Goal: Task Accomplishment & Management: Manage account settings

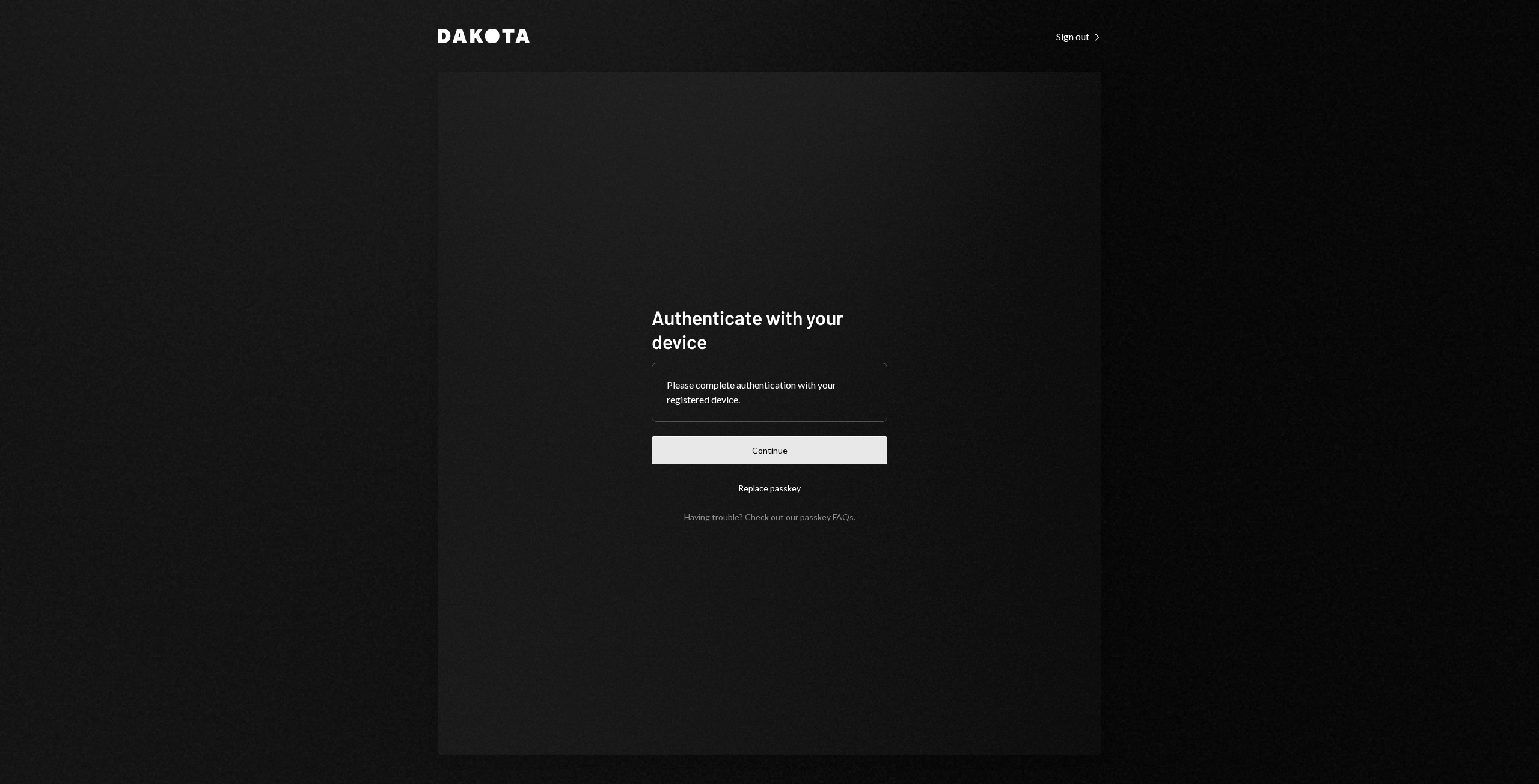
click at [751, 453] on button "Continue" at bounding box center [769, 450] width 236 height 28
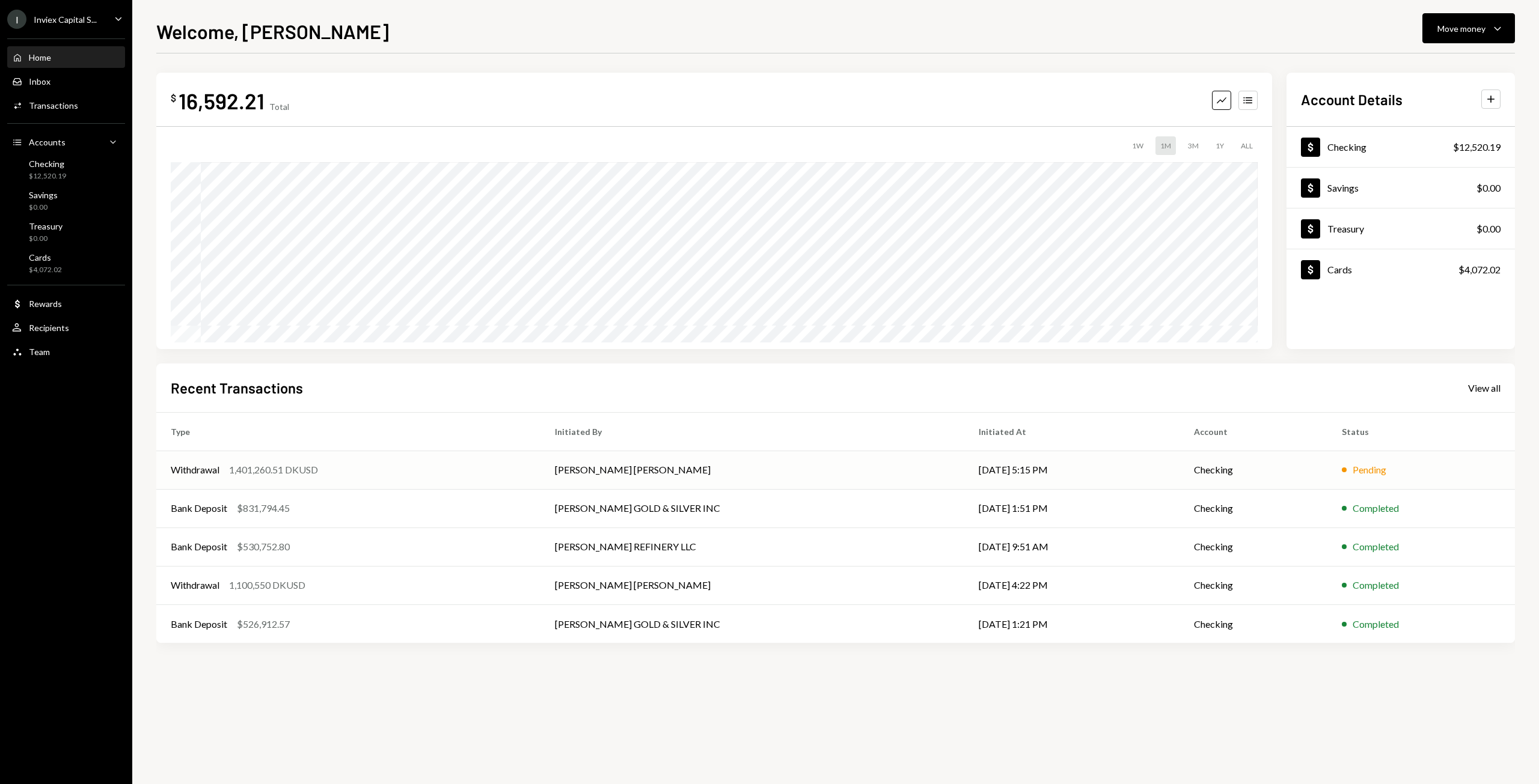
click at [691, 475] on td "[PERSON_NAME] [PERSON_NAME]" at bounding box center [752, 470] width 424 height 39
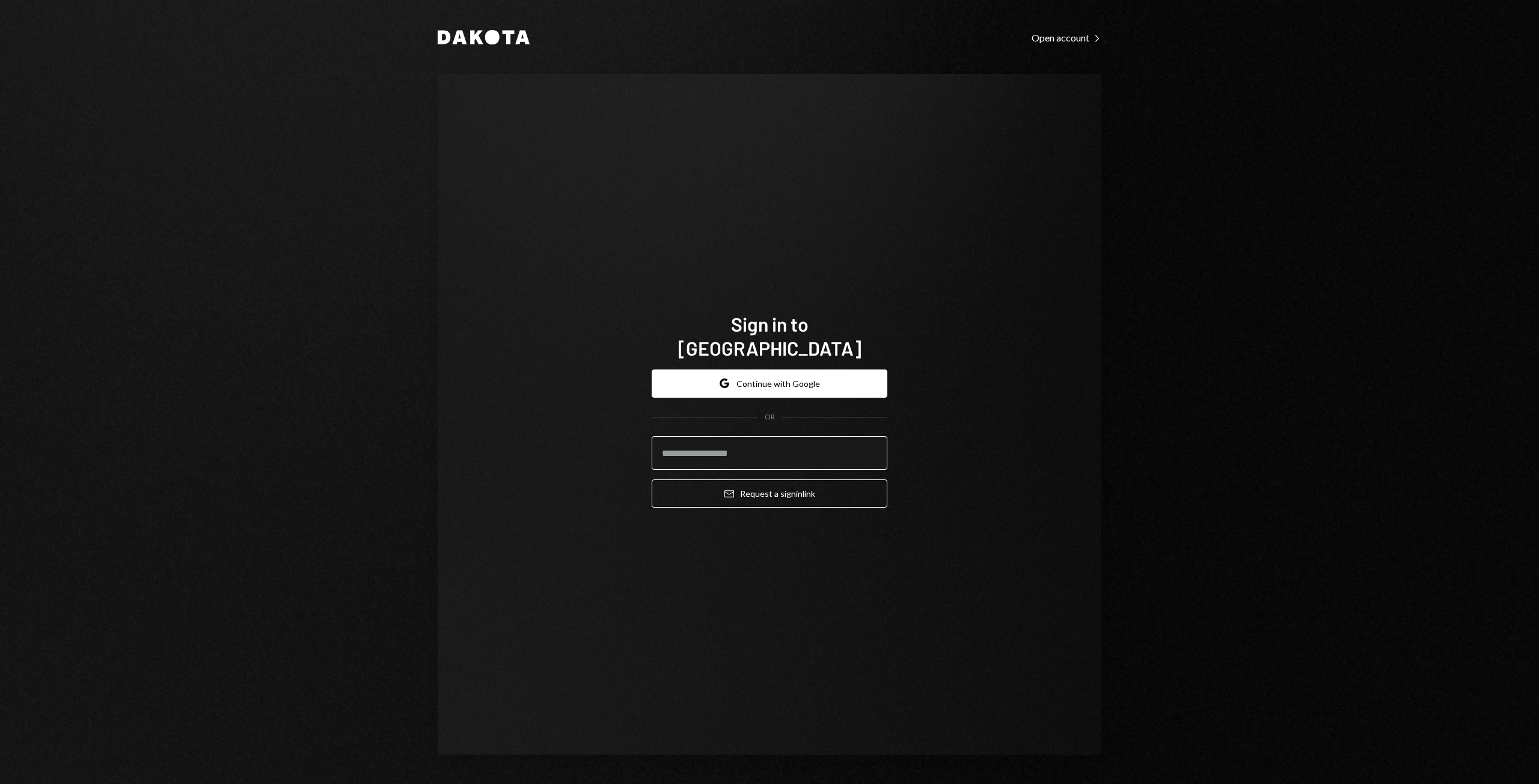
click at [684, 450] on input "email" at bounding box center [769, 453] width 236 height 34
type input "**********"
click at [719, 488] on button "Email Request a sign in link" at bounding box center [769, 493] width 236 height 28
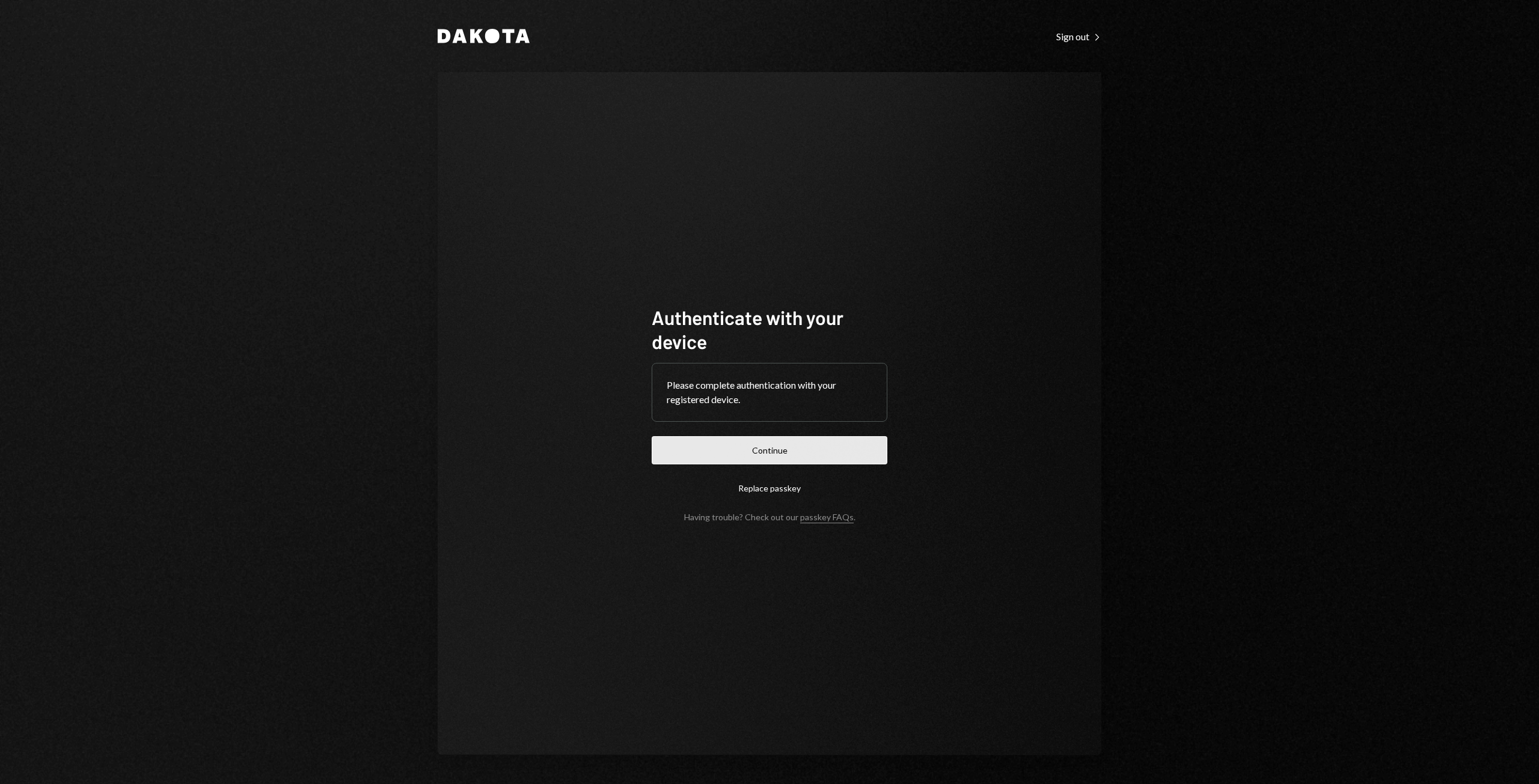
click at [779, 454] on button "Continue" at bounding box center [769, 450] width 236 height 28
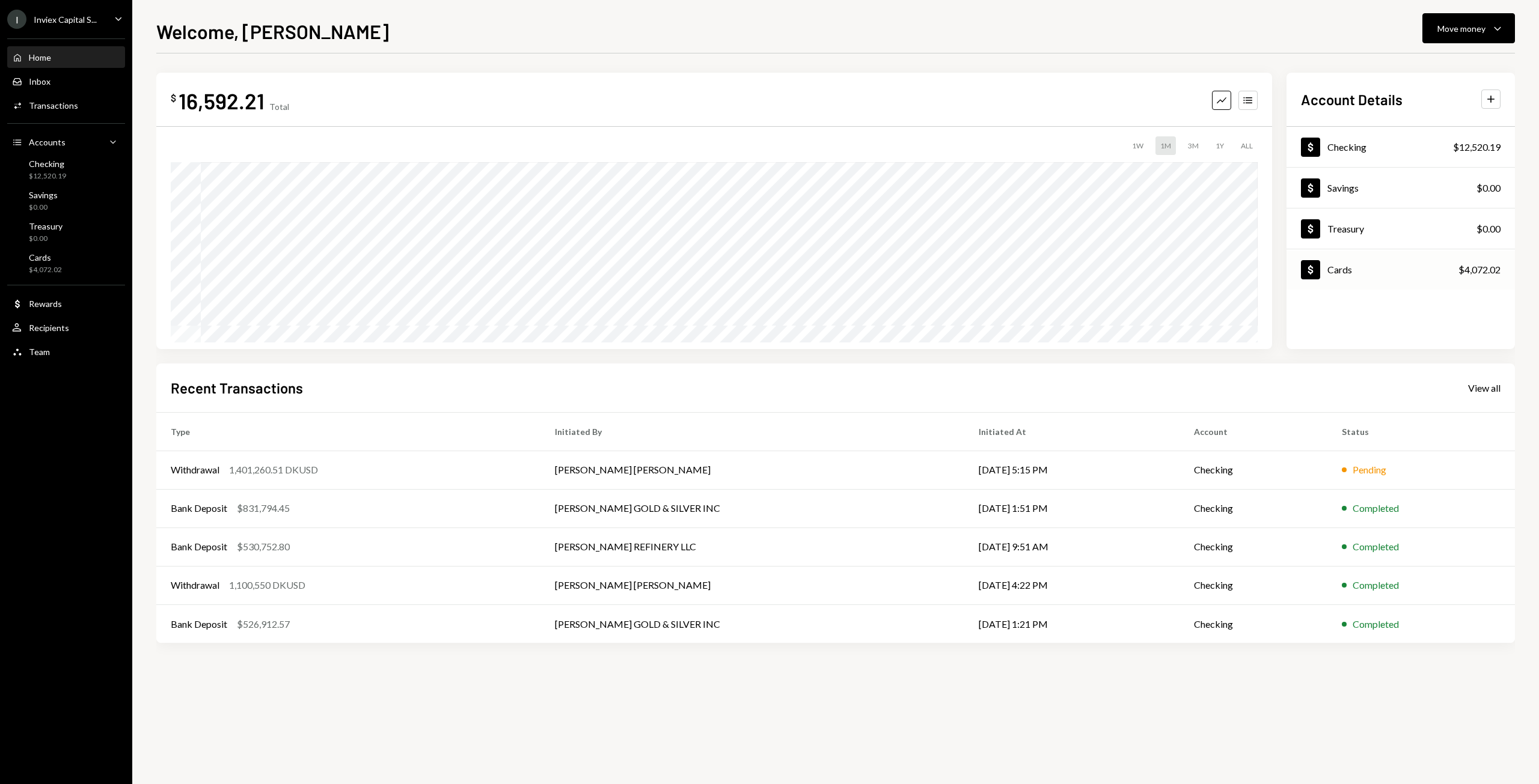
click at [1454, 275] on div "Dollar Cards $4,072.02" at bounding box center [1400, 270] width 228 height 39
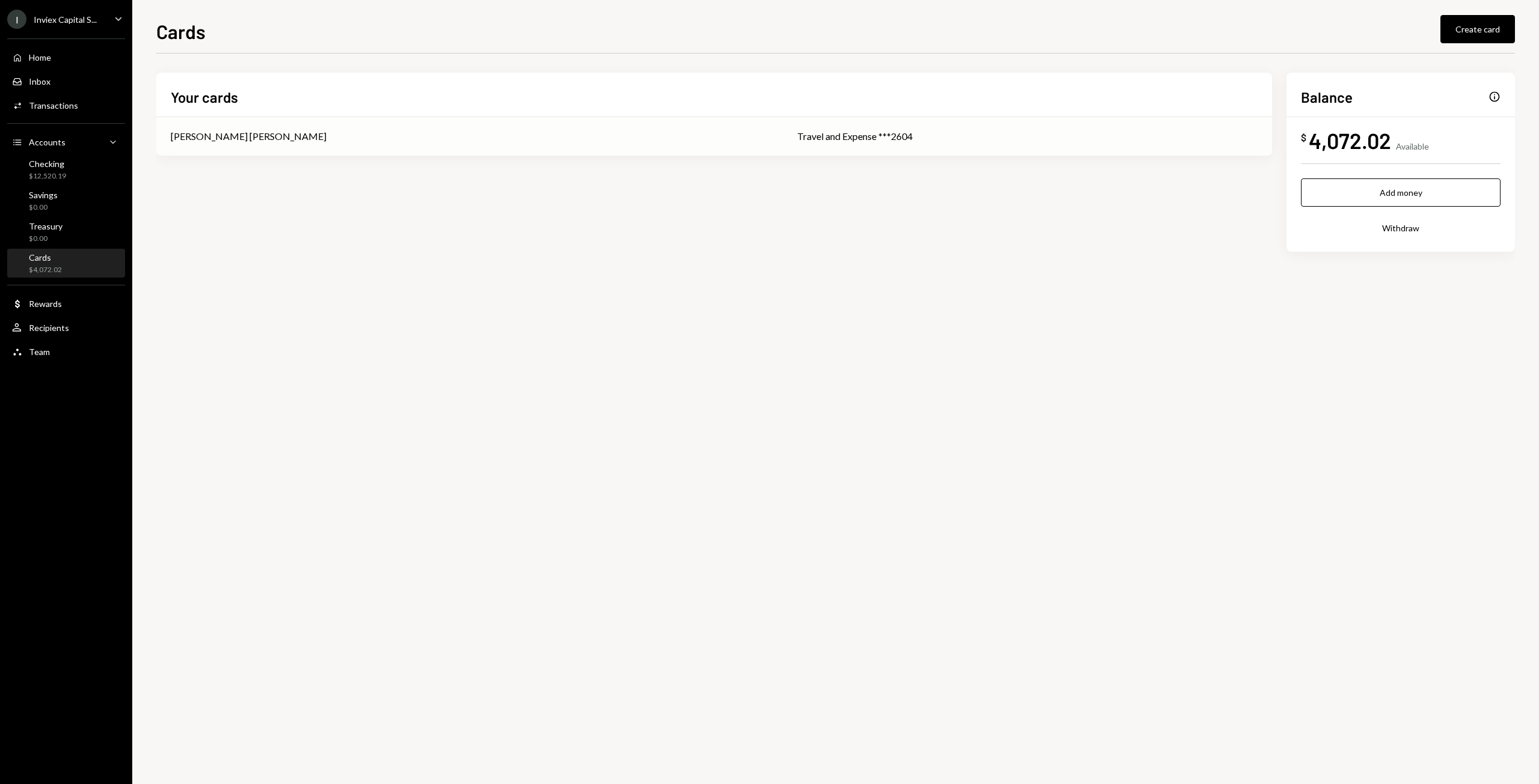
click at [683, 139] on div "[PERSON_NAME] [PERSON_NAME]" at bounding box center [469, 136] width 597 height 15
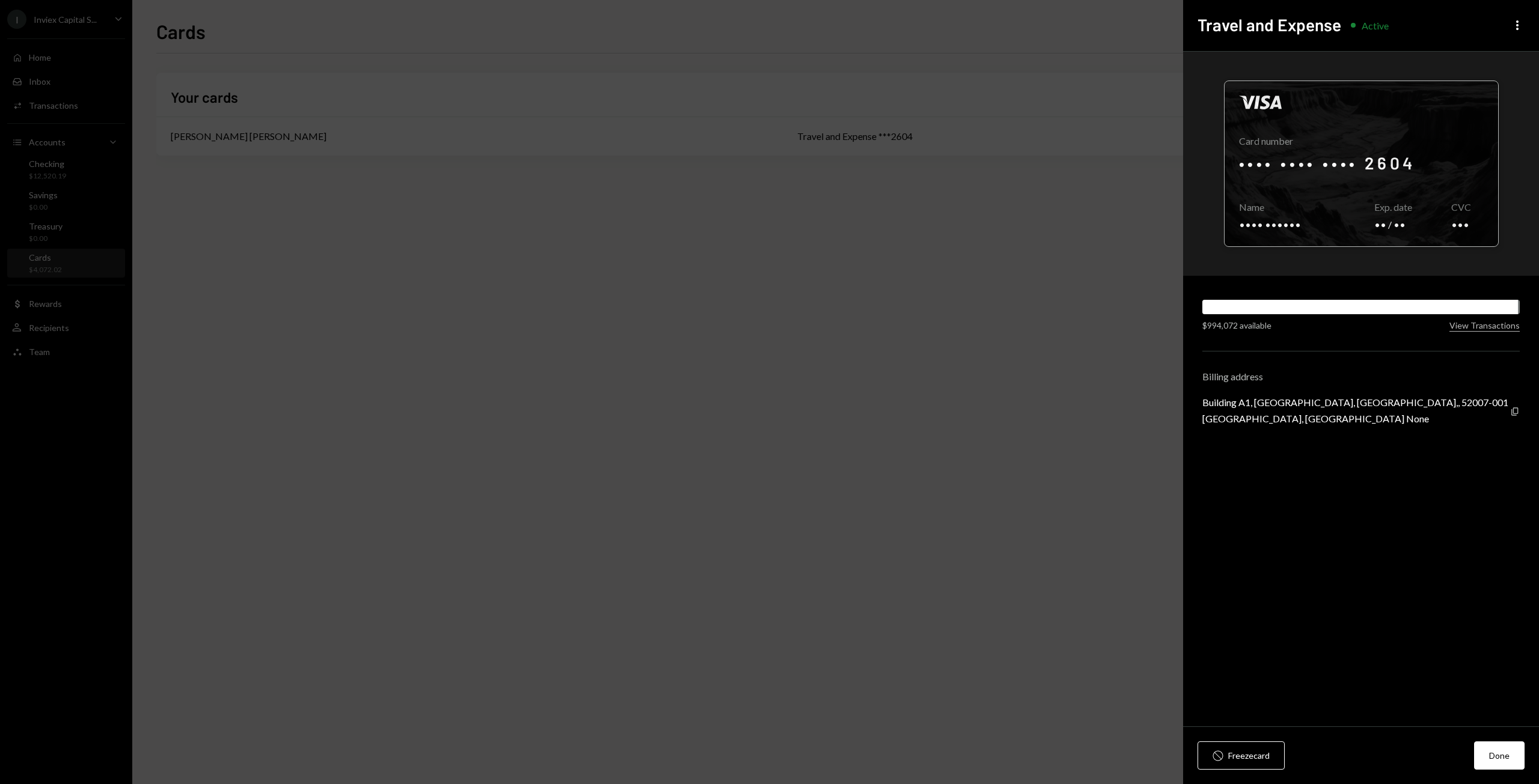
click at [1379, 182] on div at bounding box center [1361, 164] width 274 height 165
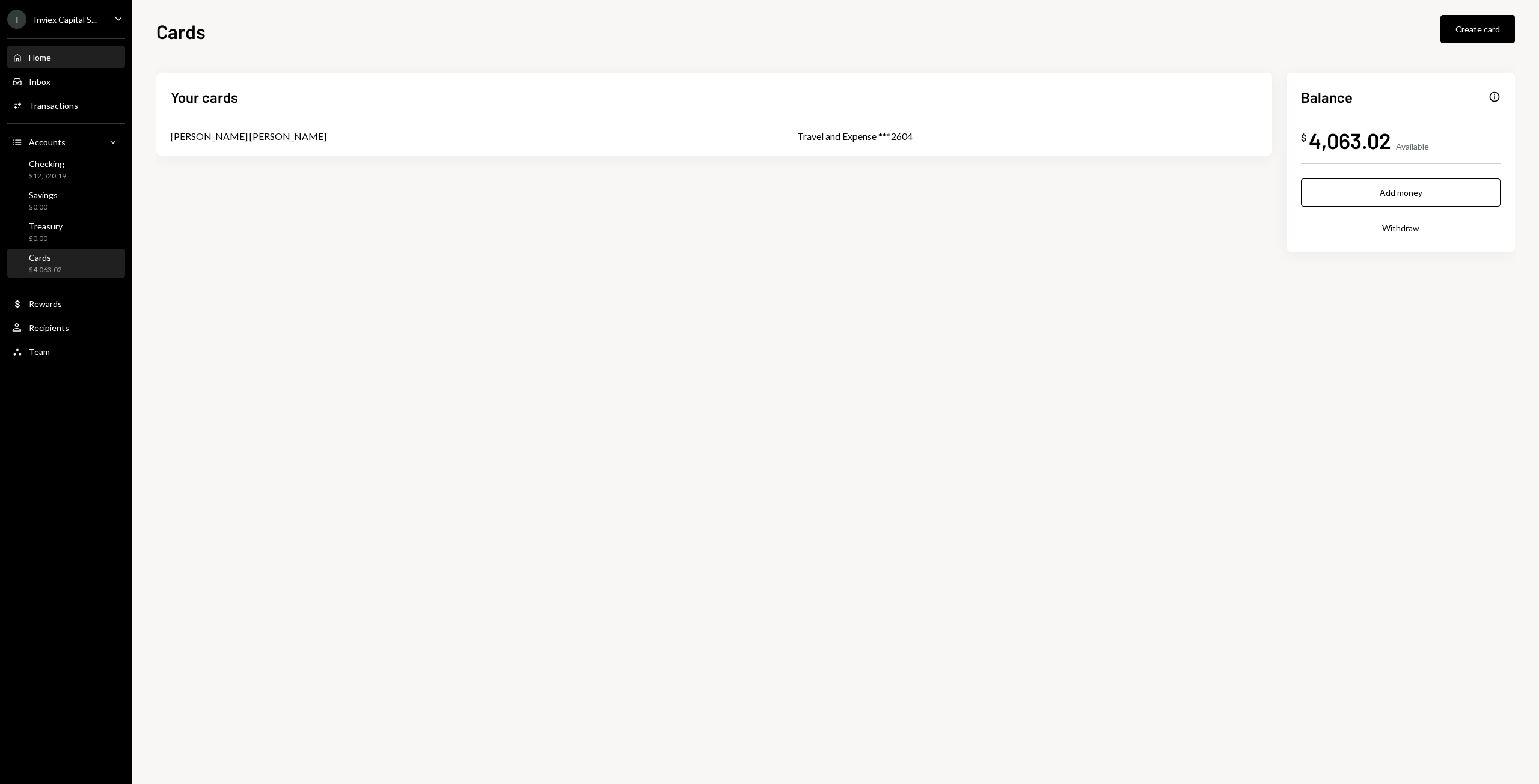
click at [58, 62] on div "Home Home" at bounding box center [66, 58] width 108 height 11
